Goal: Find specific page/section: Find specific page/section

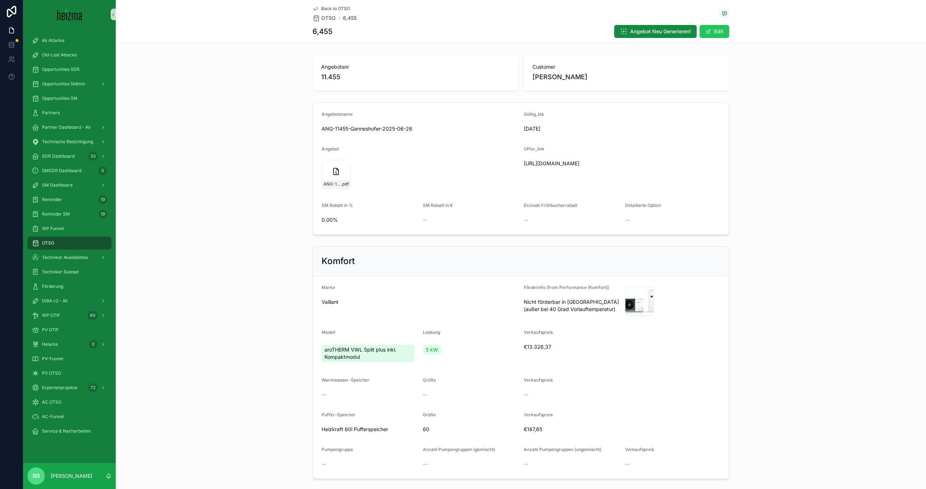
scroll to position [856, 0]
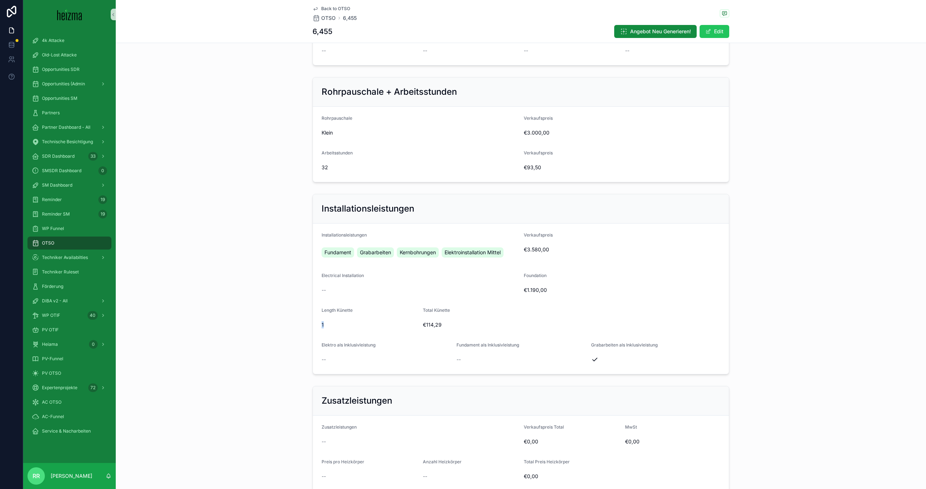
click at [56, 241] on div "OTSO" at bounding box center [69, 243] width 75 height 12
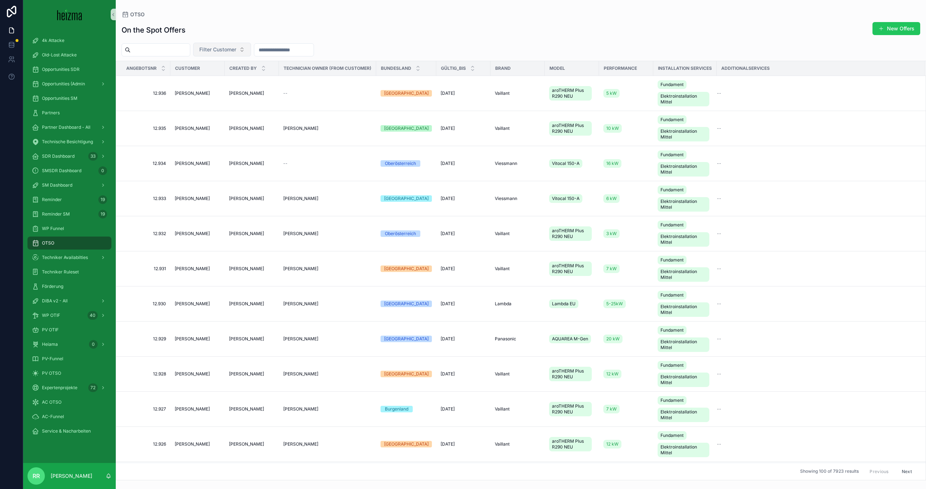
click at [236, 50] on span "Filter Customer" at bounding box center [217, 49] width 37 height 7
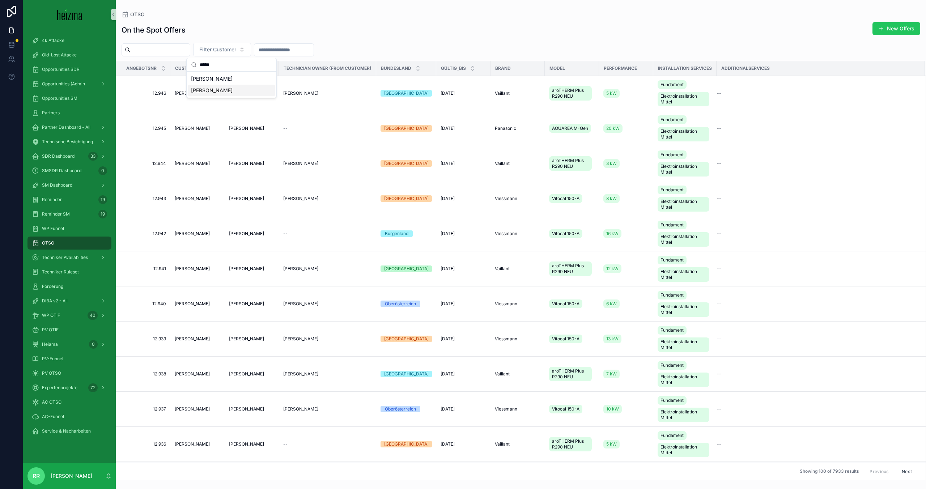
type input "*****"
click at [224, 91] on div "Lotte Hickl" at bounding box center [231, 91] width 87 height 12
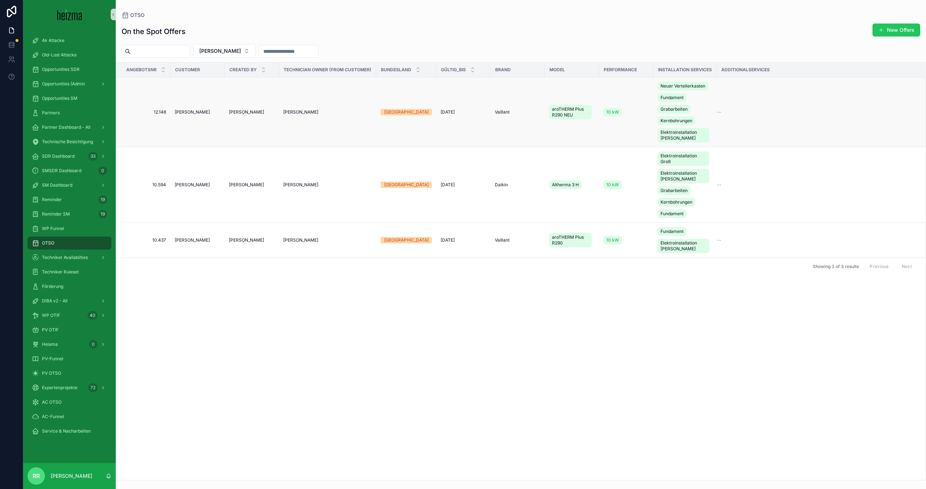
click at [190, 113] on span "Lotte Hickl" at bounding box center [192, 112] width 35 height 6
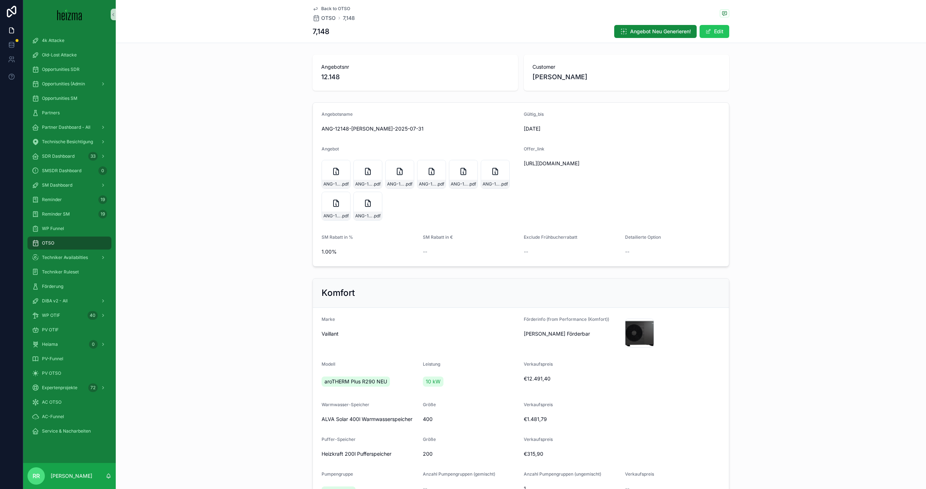
click at [590, 167] on span "https://docs.google.com/document/d/1jRxlYlbG0qYZIGwc_YyfEHgIcyJAPcw1wBuFbxmSWMc…" at bounding box center [588, 163] width 129 height 7
copy span "https://docs.google.com/document/d/1jRxlYlbG0qYZIGwc_YyfEHgIcyJAPcw1wBuFbxmSWMc…"
